Goal: Check status: Check status

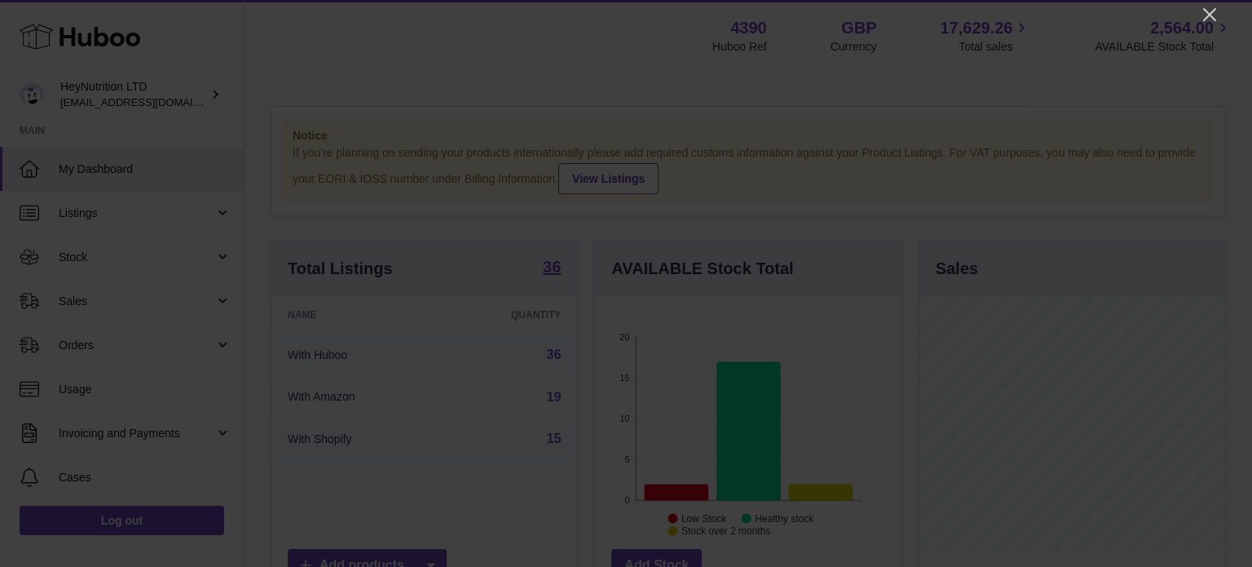
scroll to position [815152, 815100]
click at [1217, 20] on icon "Close" at bounding box center [1210, 15] width 20 height 20
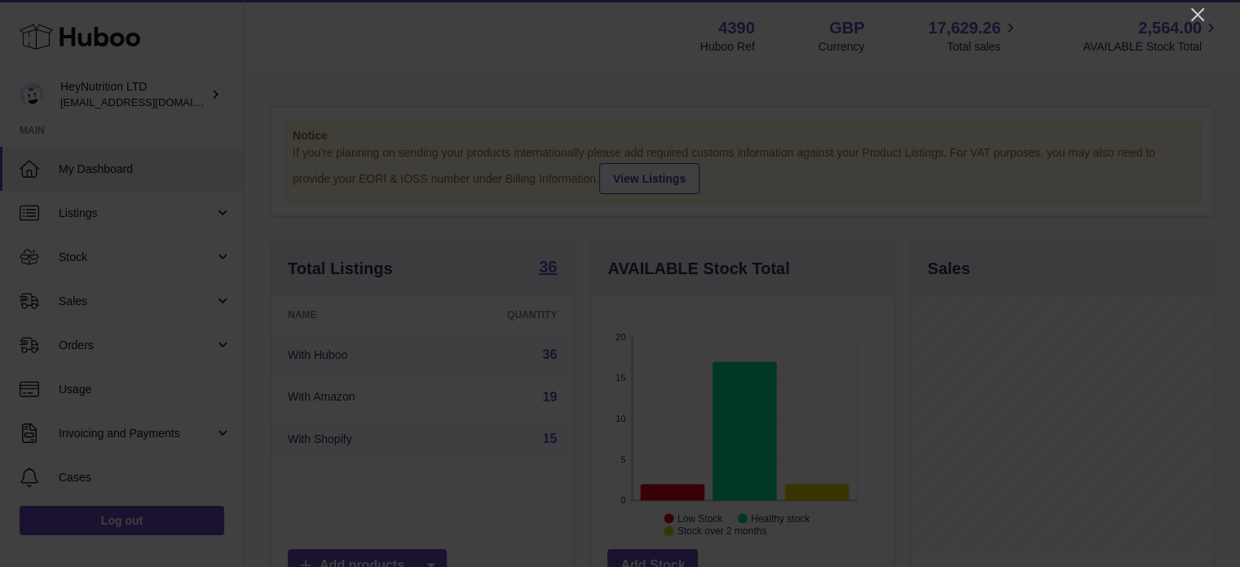
scroll to position [815152, 815104]
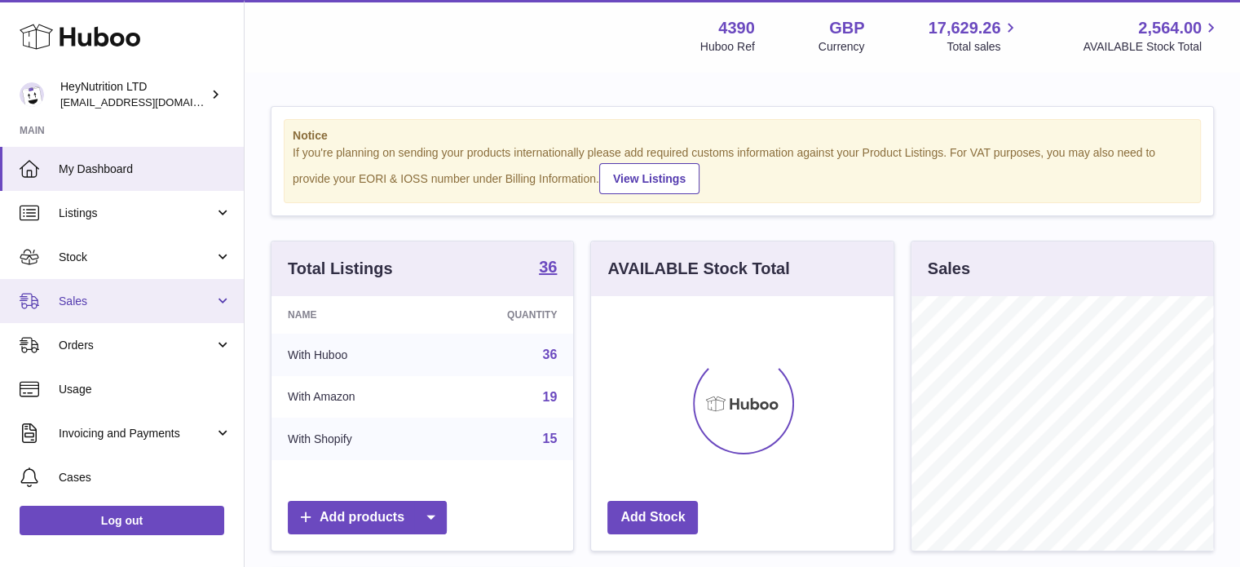
scroll to position [254, 303]
click at [104, 304] on span "Sales" at bounding box center [137, 301] width 156 height 15
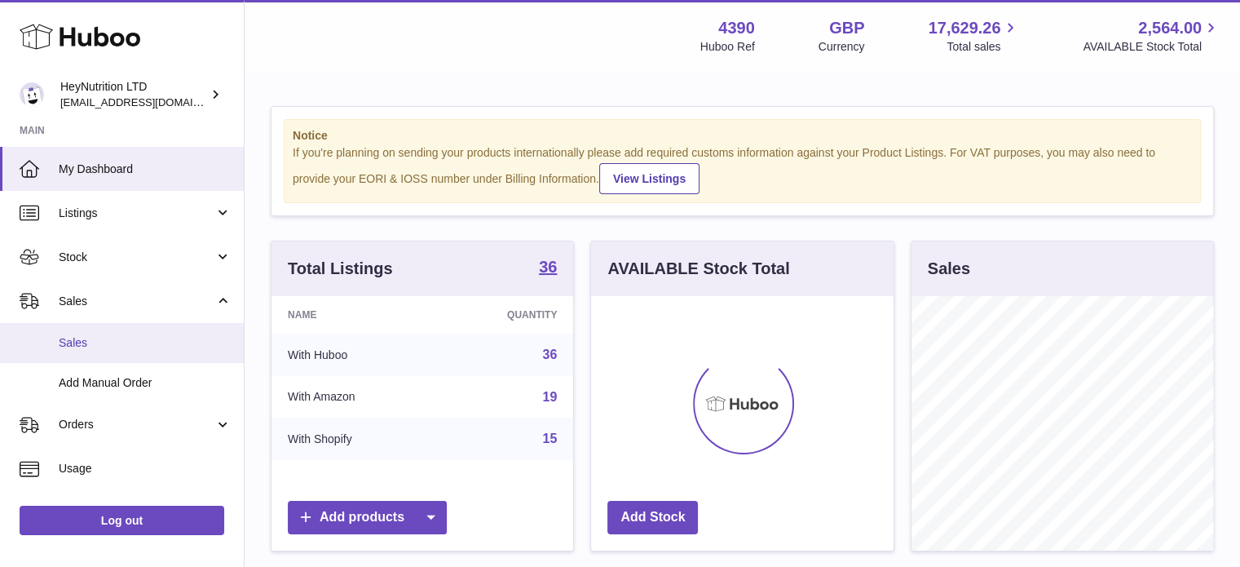
click at [104, 338] on span "Sales" at bounding box center [145, 342] width 173 height 15
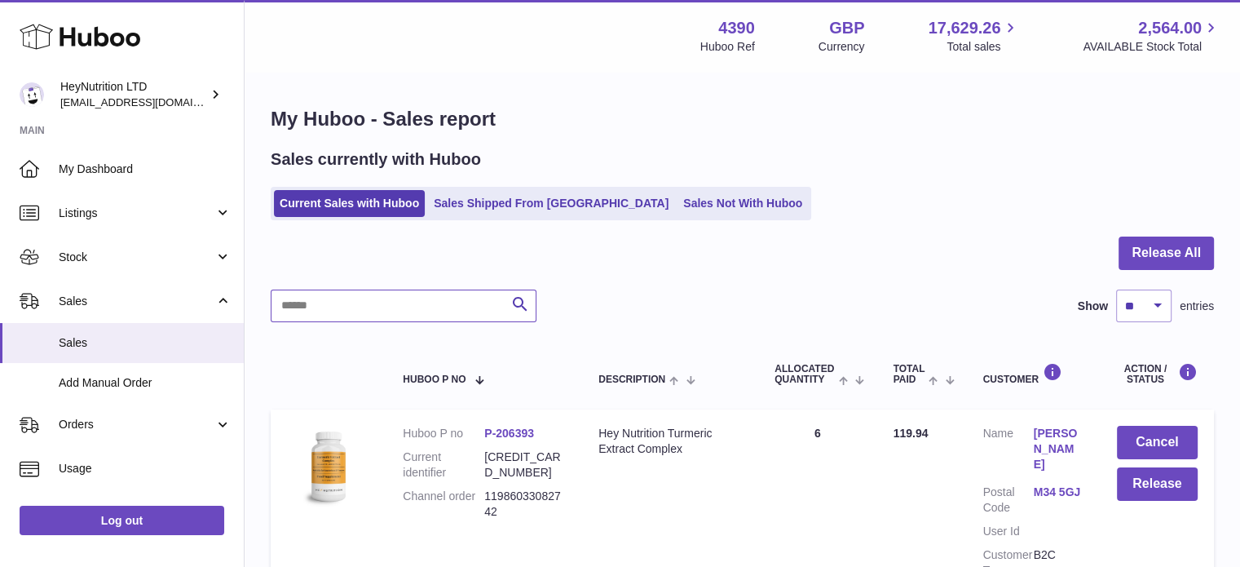
click at [401, 312] on input "text" at bounding box center [404, 305] width 266 height 33
paste input "**********"
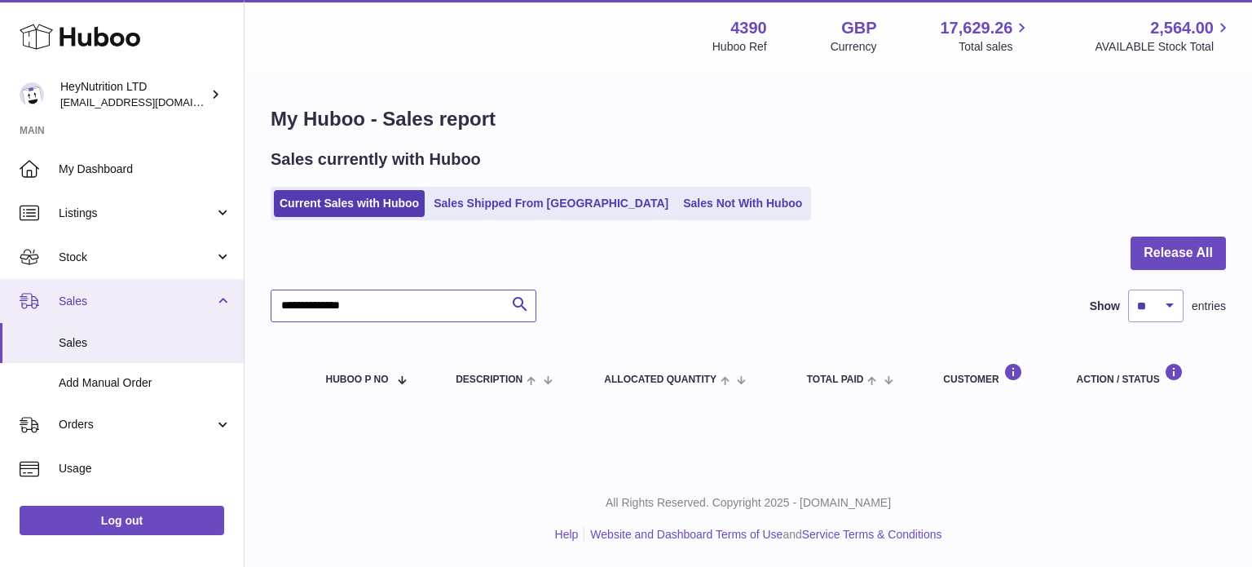
click at [38, 307] on div "Huboo HeyNutrition LTD [EMAIL_ADDRESS][DOMAIN_NAME] Main My Dashboard Listings …" at bounding box center [626, 283] width 1252 height 567
paste input "text"
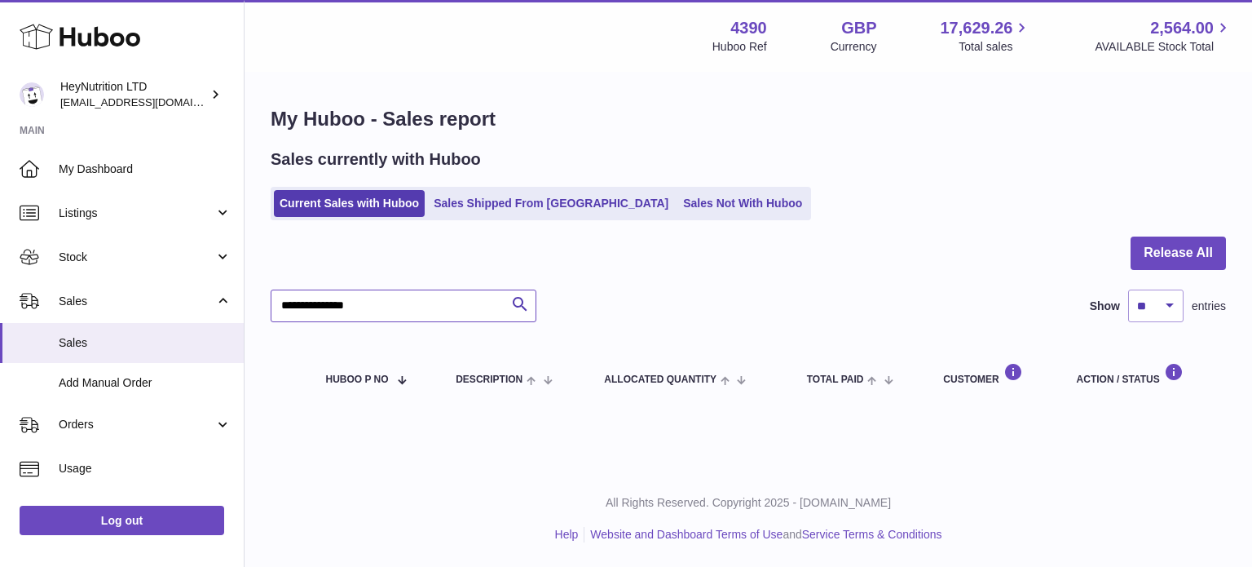
type input "**********"
